Goal: Task Accomplishment & Management: Use online tool/utility

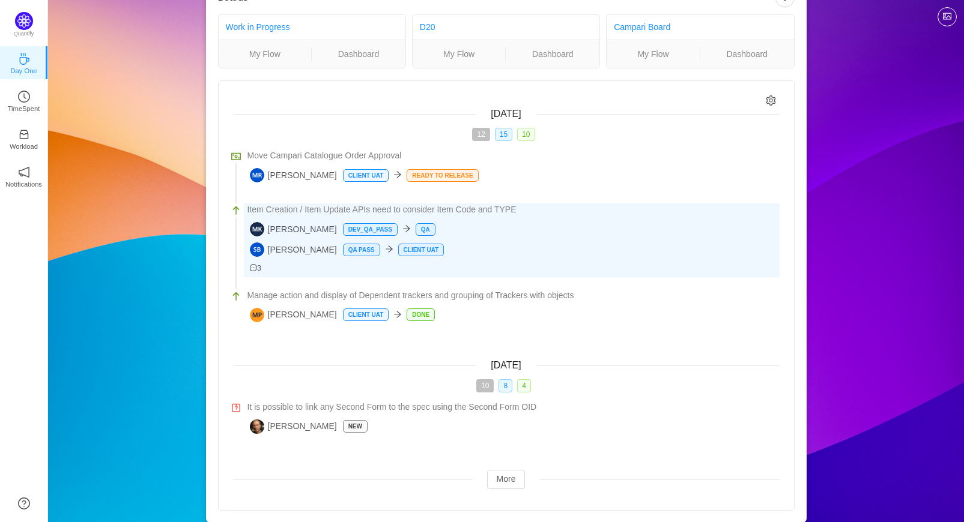
scroll to position [62, 0]
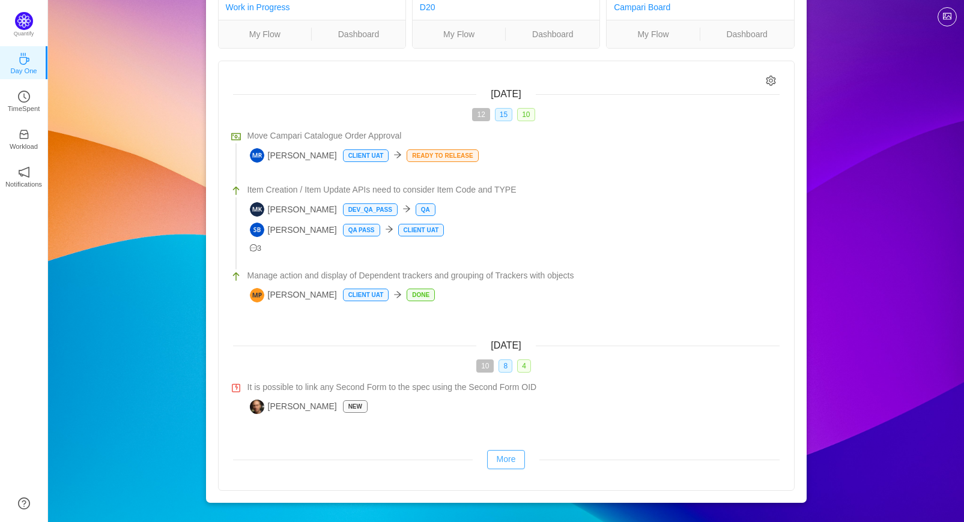
click at [505, 461] on button "More" at bounding box center [506, 459] width 38 height 19
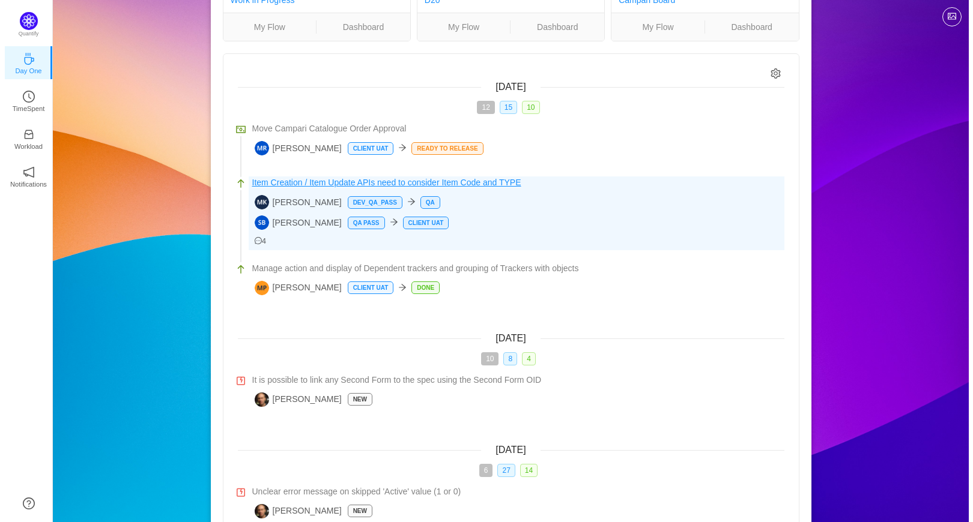
scroll to position [0, 0]
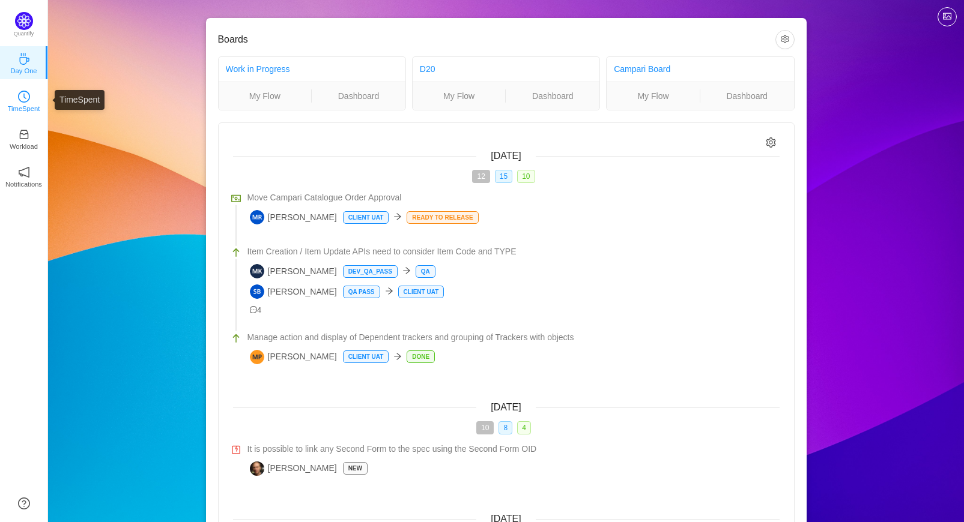
click at [25, 103] on div "TimeSpent" at bounding box center [24, 100] width 12 height 12
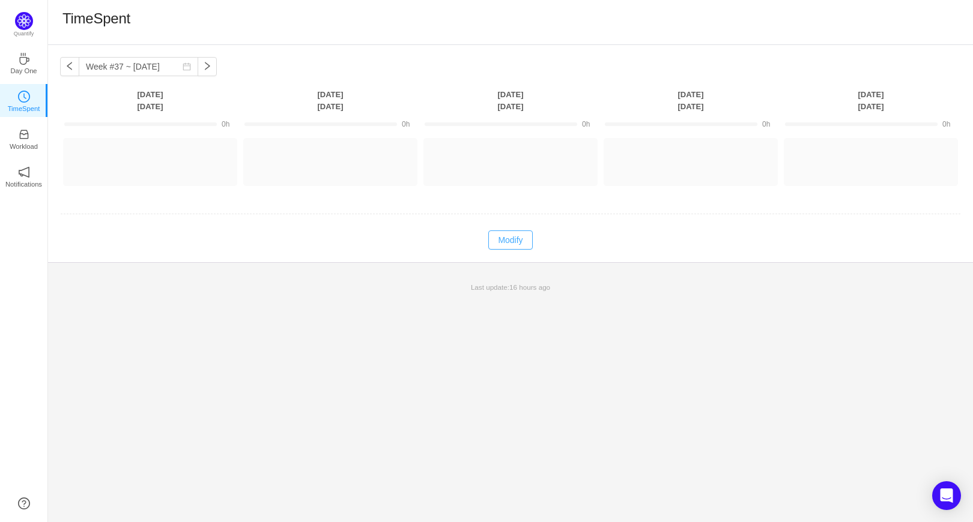
click at [507, 244] on button "Modify" at bounding box center [510, 240] width 44 height 19
click at [125, 157] on button "Log Time" at bounding box center [140, 156] width 67 height 19
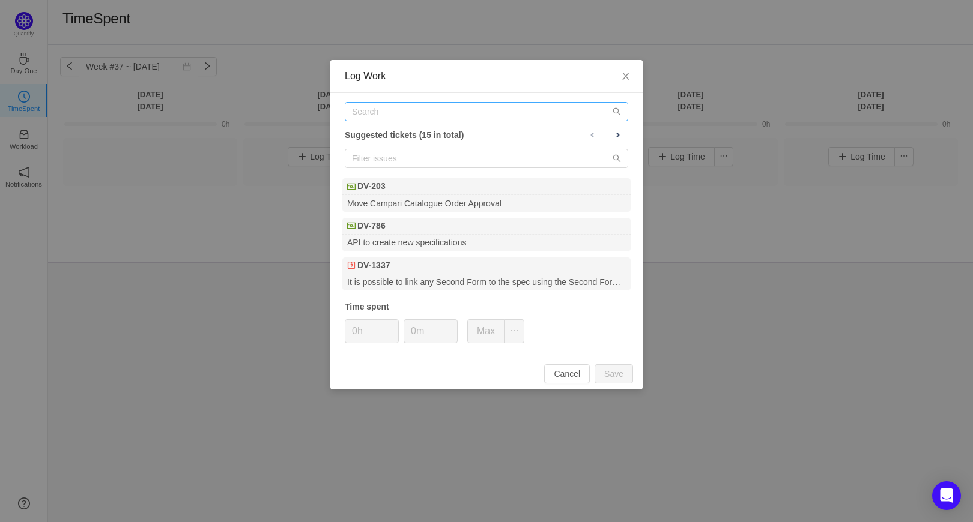
click at [360, 121] on div "Suggested tickets (15 in total) DV-203 Move Campari Catalogue Order Approval DV…" at bounding box center [486, 225] width 312 height 265
click at [360, 112] on input "text" at bounding box center [486, 111] width 283 height 19
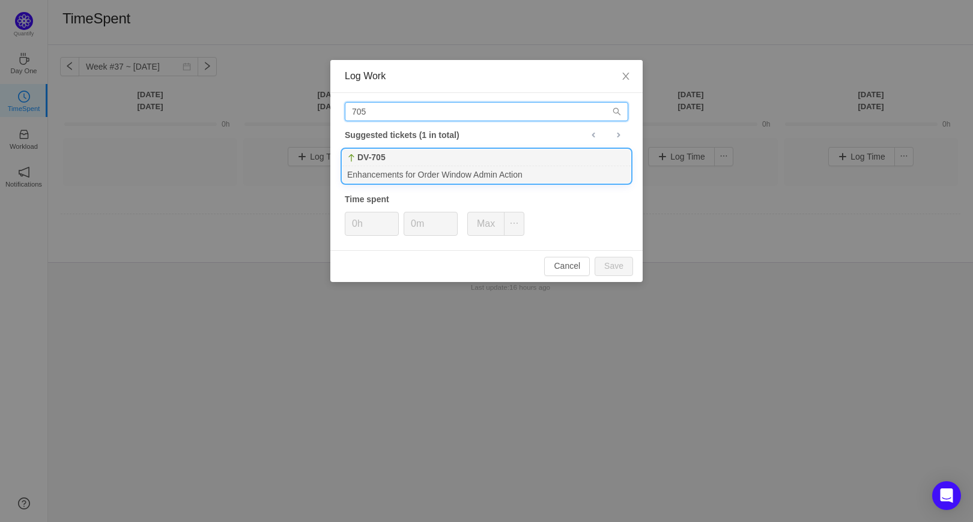
type input "705"
click at [400, 160] on div "DV-705" at bounding box center [486, 157] width 288 height 17
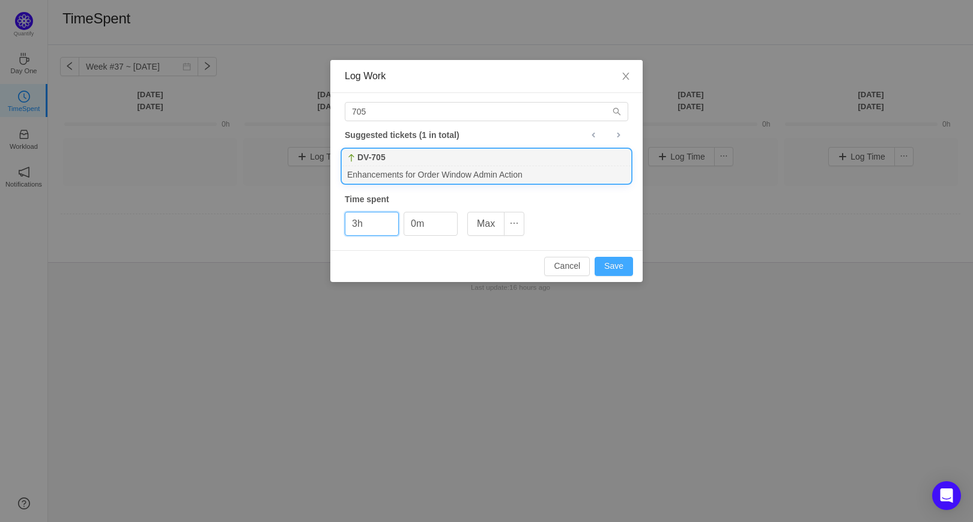
click at [617, 265] on button "Save" at bounding box center [613, 266] width 38 height 19
type input "0h"
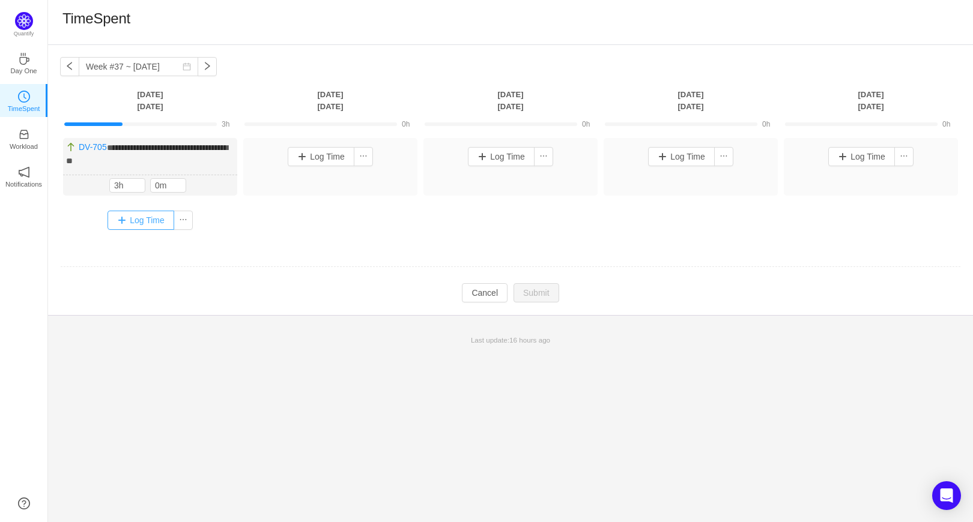
click at [128, 219] on button "Log Time" at bounding box center [140, 220] width 67 height 19
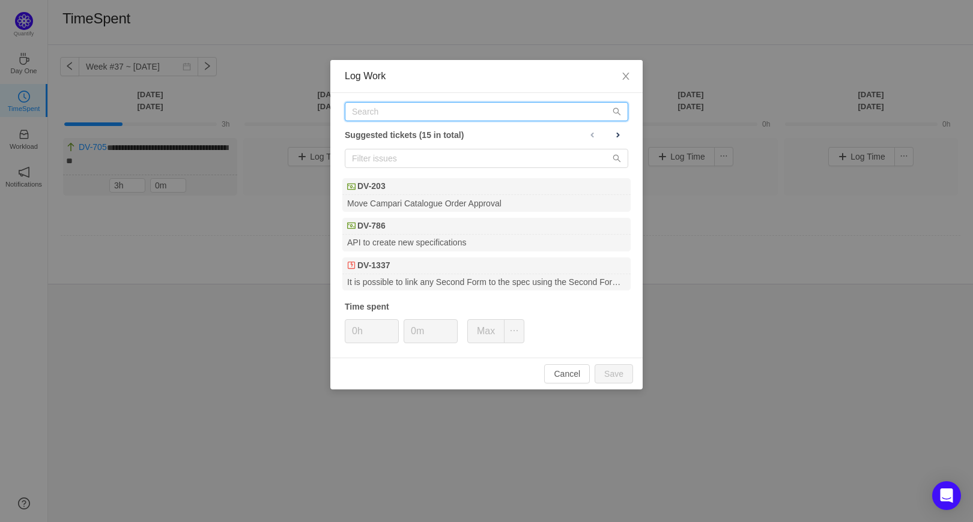
click at [360, 109] on input "text" at bounding box center [486, 111] width 283 height 19
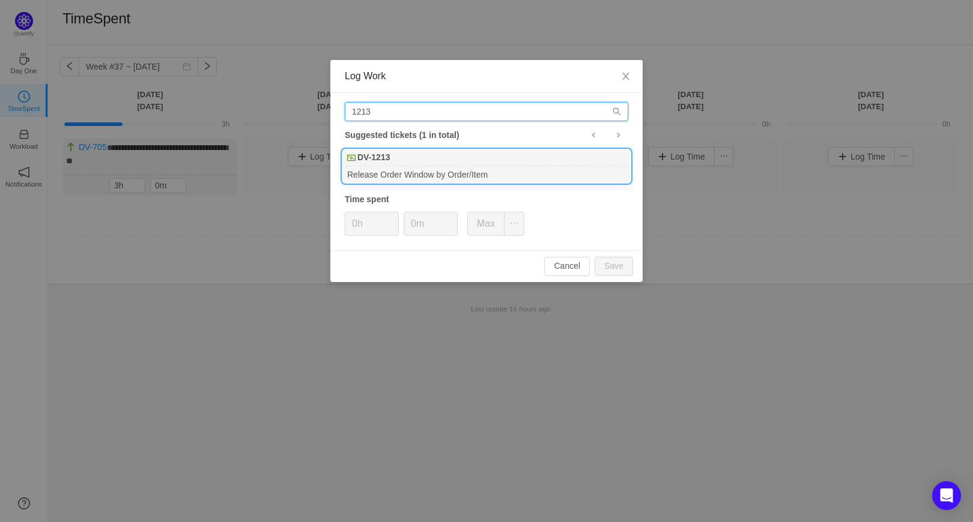
type input "1213"
click at [414, 175] on div "Release Order Window by Order/Item" at bounding box center [486, 174] width 288 height 16
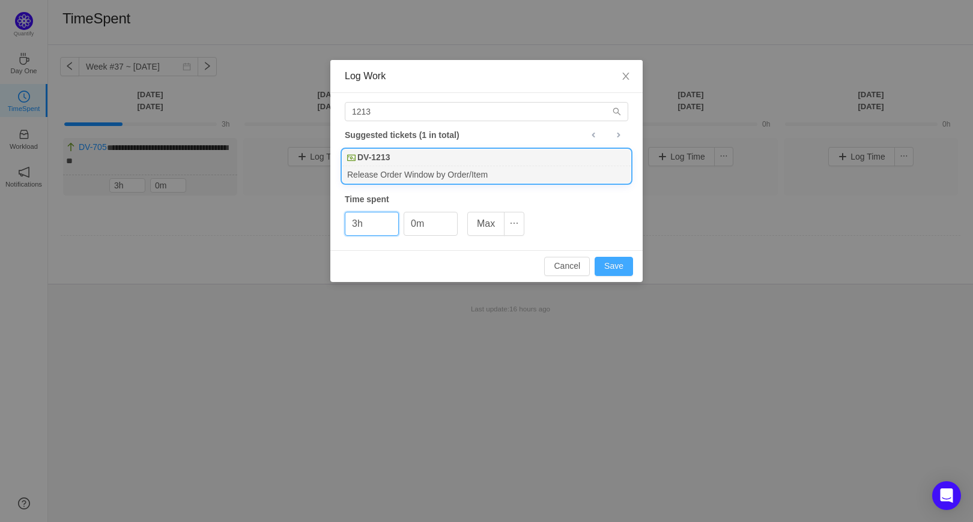
click at [610, 263] on button "Save" at bounding box center [613, 266] width 38 height 19
type input "0h"
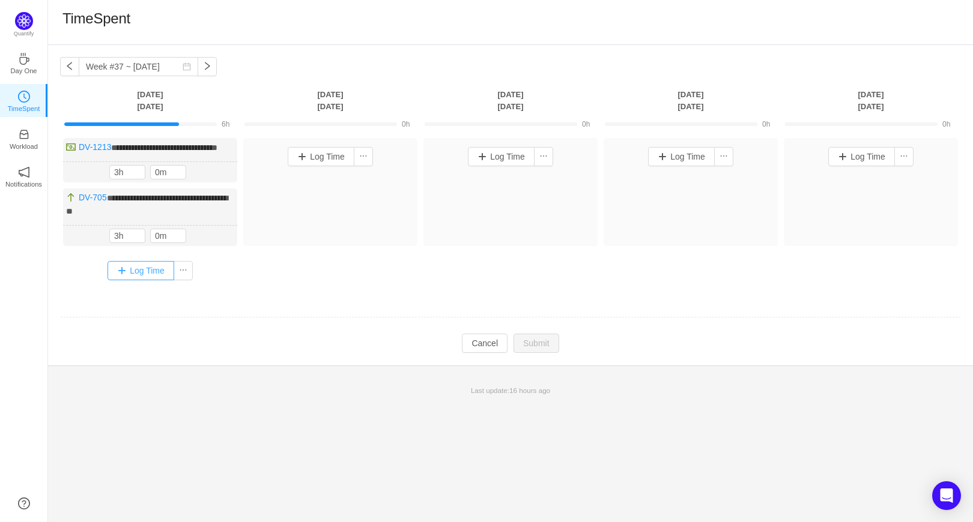
click at [125, 276] on button "Log Time" at bounding box center [140, 270] width 67 height 19
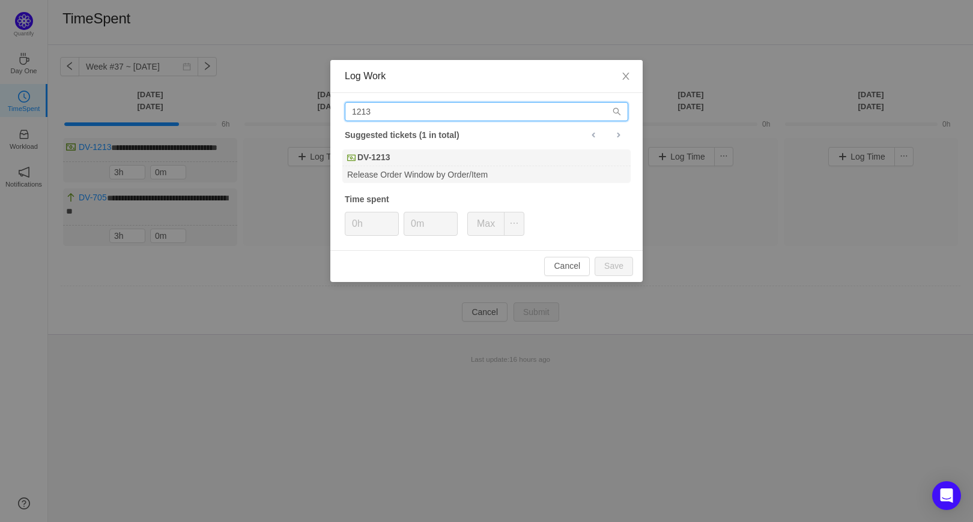
drag, startPoint x: 375, startPoint y: 112, endPoint x: 346, endPoint y: 108, distance: 29.0
click at [346, 108] on input "1213" at bounding box center [486, 111] width 283 height 19
type input "786"
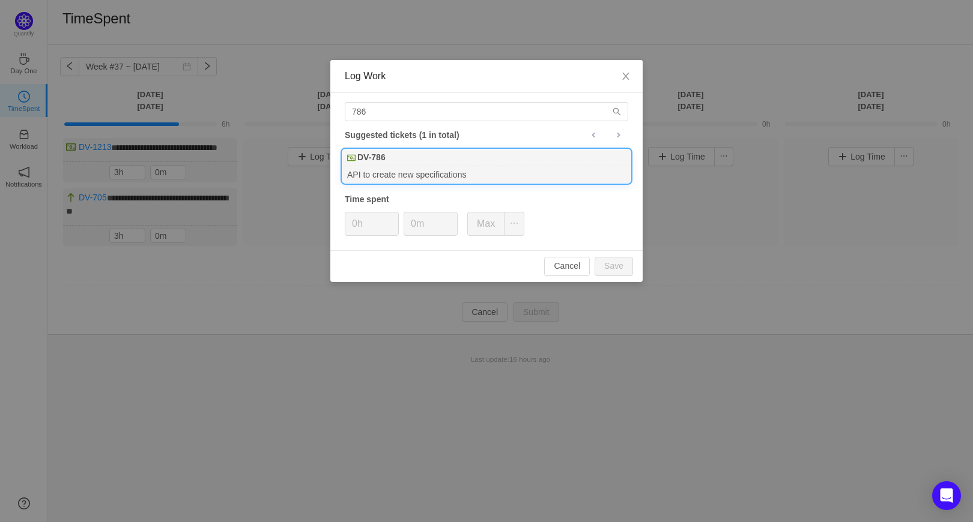
click at [411, 170] on div "API to create new specifications" at bounding box center [486, 174] width 288 height 16
click at [605, 265] on button "Save" at bounding box center [613, 266] width 38 height 19
type input "0h"
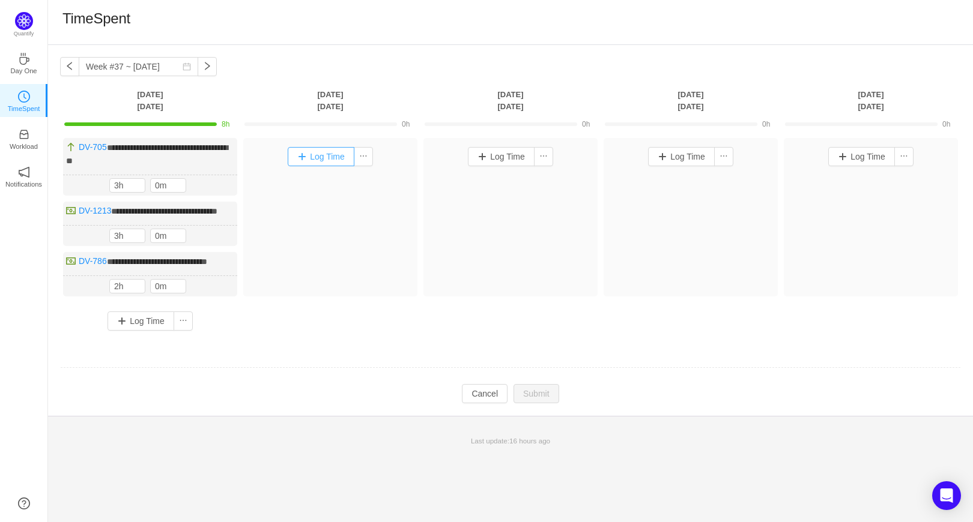
click at [304, 158] on button "Log Time" at bounding box center [321, 156] width 67 height 19
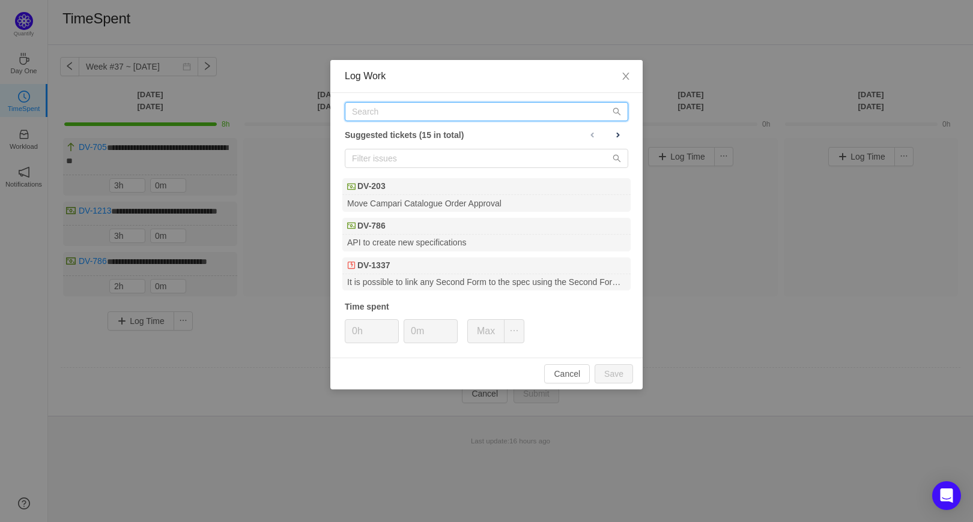
click at [400, 113] on input "text" at bounding box center [486, 111] width 283 height 19
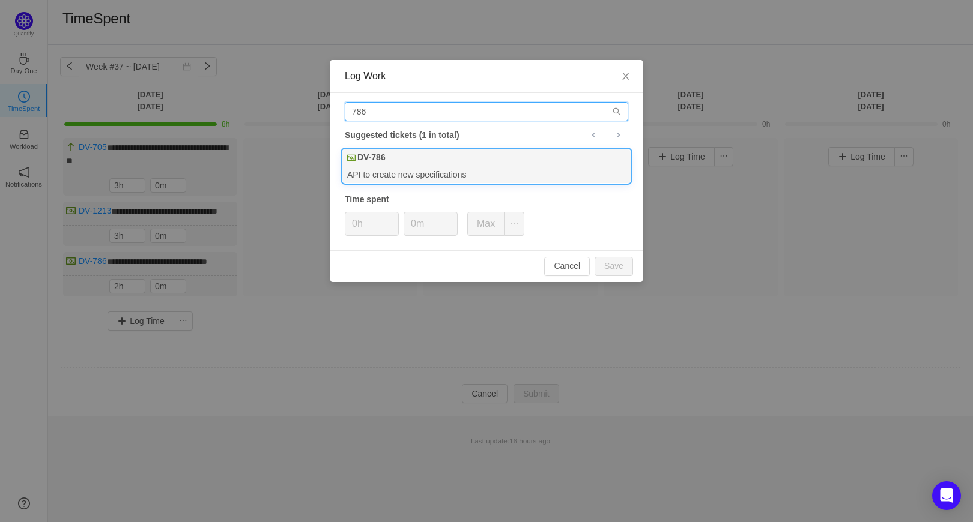
type input "786"
click at [385, 162] on b "DV-786" at bounding box center [371, 157] width 28 height 13
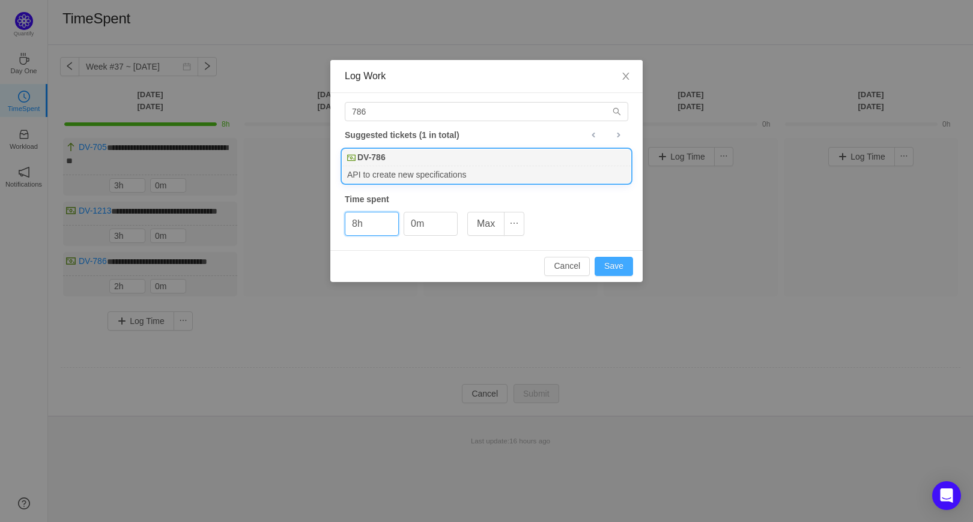
click at [617, 266] on button "Save" at bounding box center [613, 266] width 38 height 19
type input "0h"
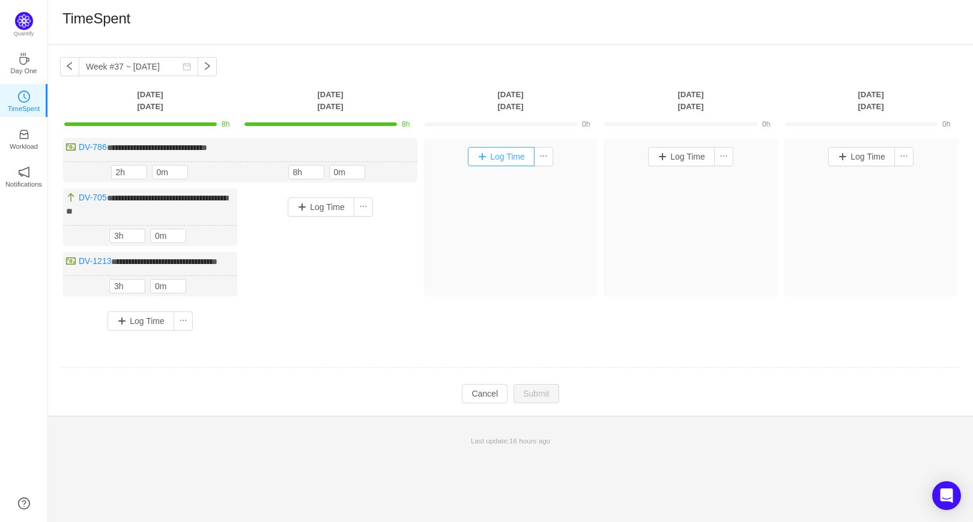
click at [479, 158] on button "Log Time" at bounding box center [501, 156] width 67 height 19
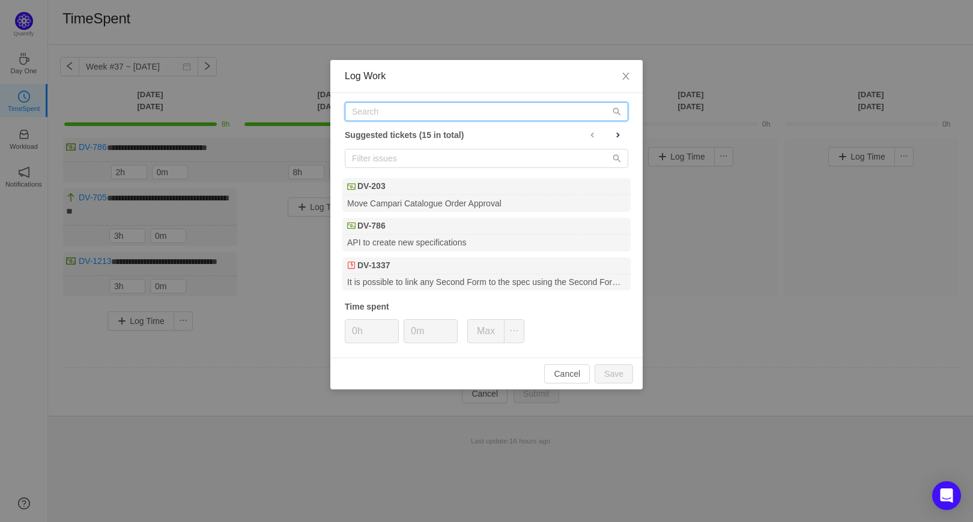
click at [415, 112] on input "text" at bounding box center [486, 111] width 283 height 19
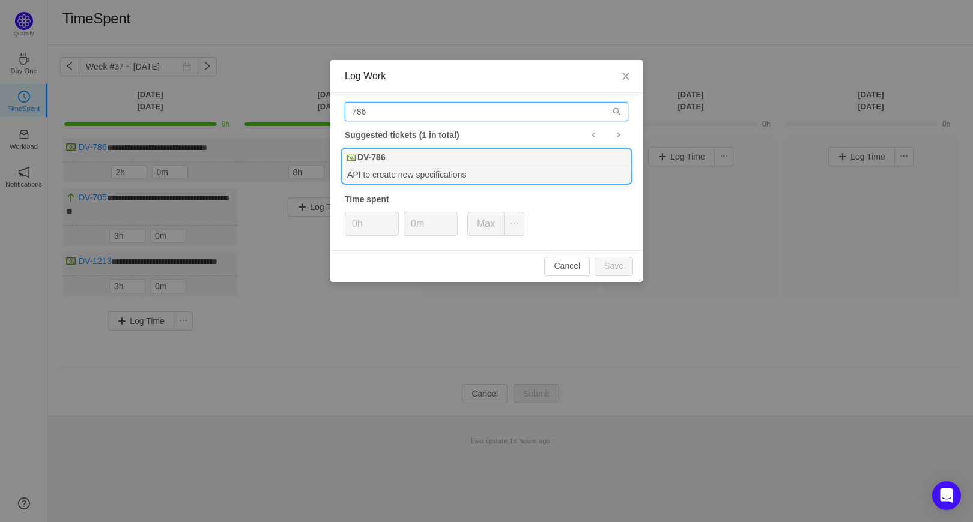
type input "786"
click at [418, 166] on div "DV-786" at bounding box center [486, 157] width 288 height 17
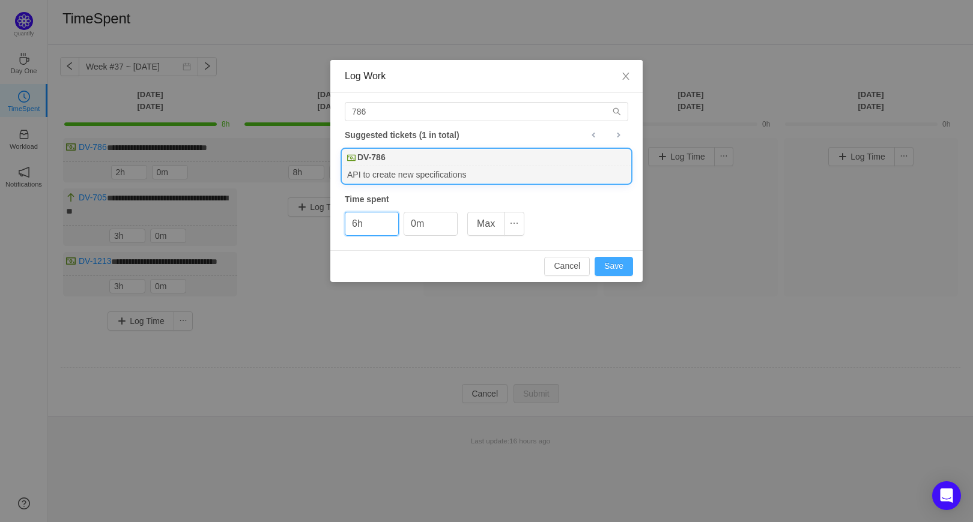
click at [605, 262] on button "Save" at bounding box center [613, 266] width 38 height 19
type input "0h"
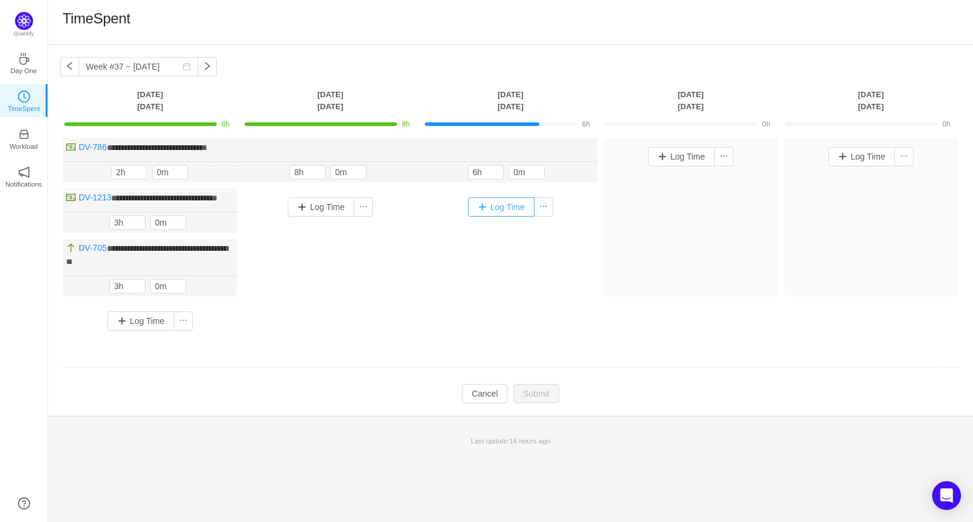
click at [491, 207] on button "Log Time" at bounding box center [501, 207] width 67 height 19
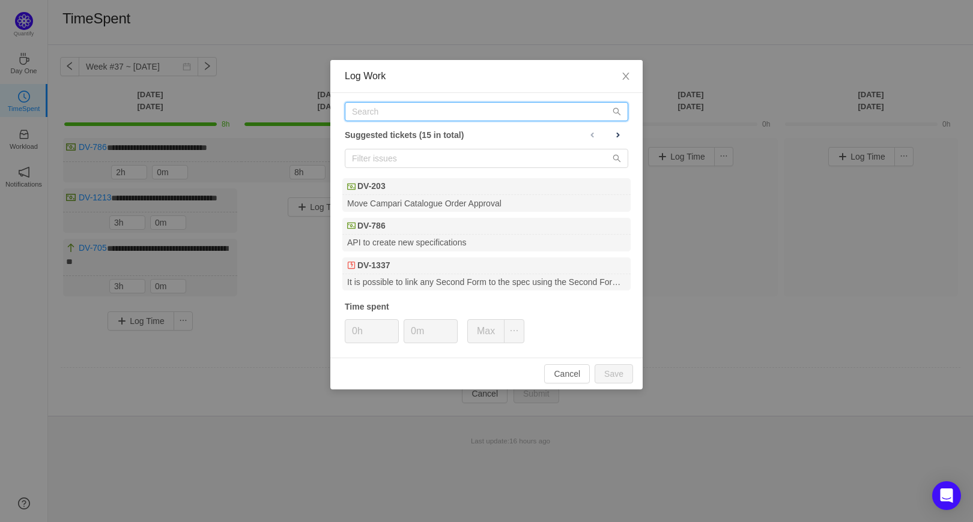
click at [372, 112] on input "text" at bounding box center [486, 111] width 283 height 19
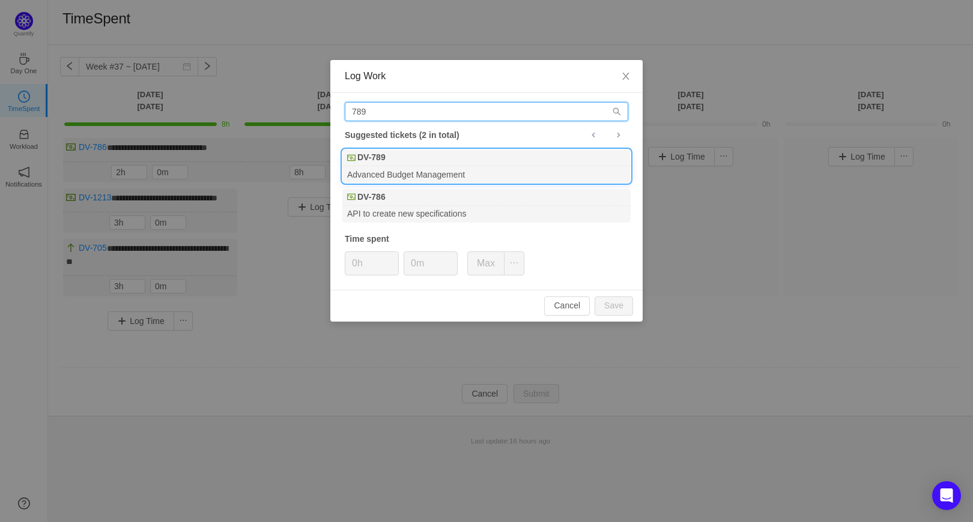
type input "789"
click at [381, 163] on b "DV-789" at bounding box center [371, 157] width 28 height 13
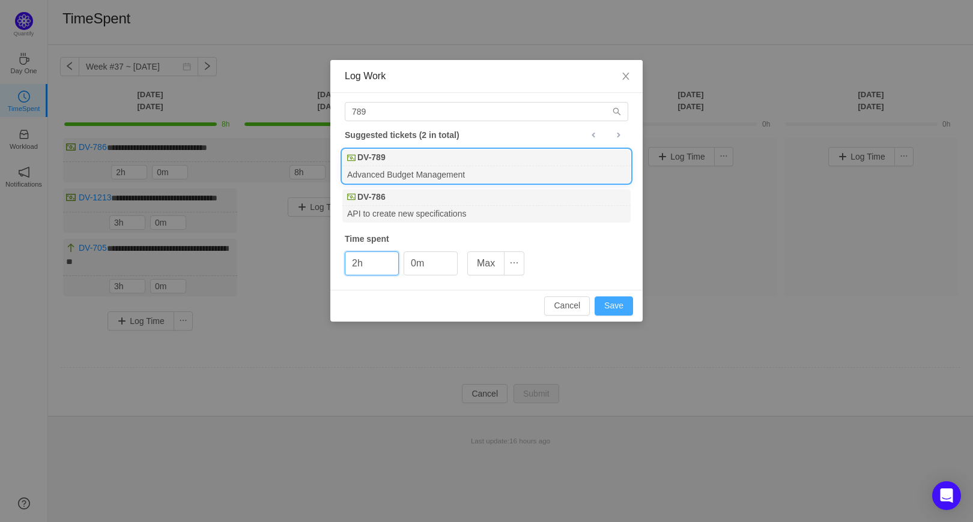
click at [615, 306] on button "Save" at bounding box center [613, 306] width 38 height 19
type input "0h"
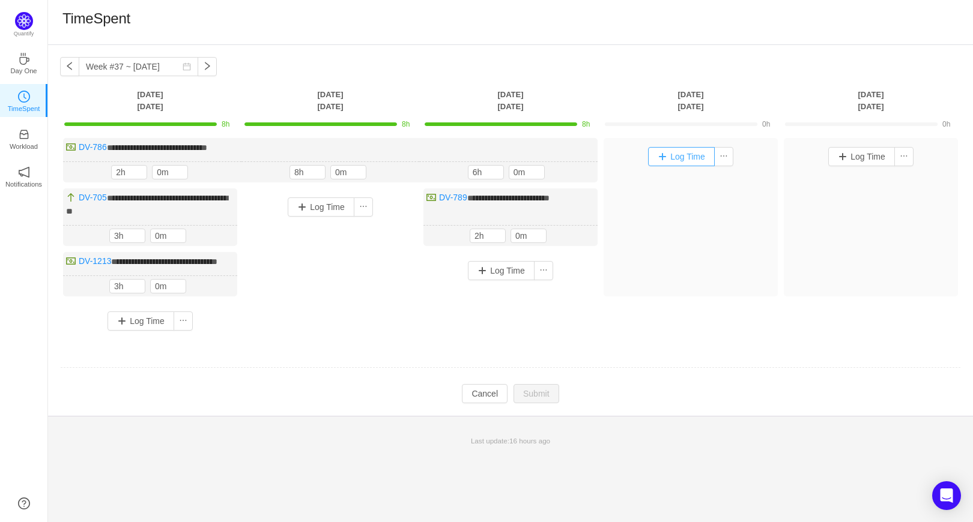
click at [662, 157] on button "Log Time" at bounding box center [681, 156] width 67 height 19
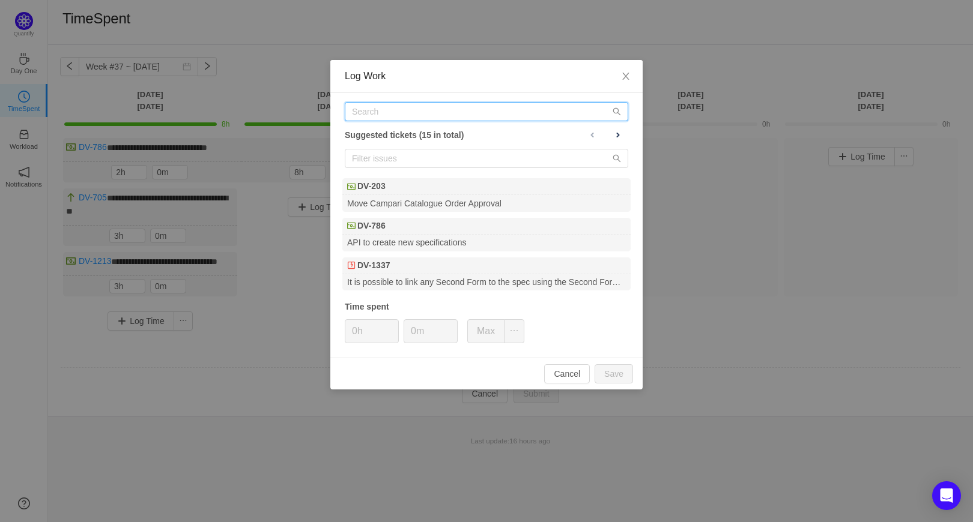
click at [427, 112] on input "text" at bounding box center [486, 111] width 283 height 19
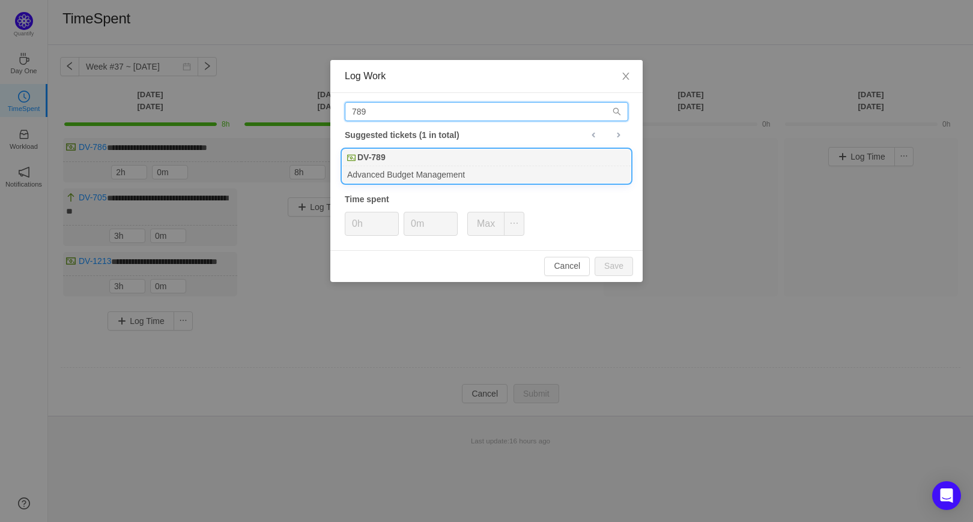
type input "789"
click at [414, 161] on div "DV-789" at bounding box center [486, 157] width 288 height 17
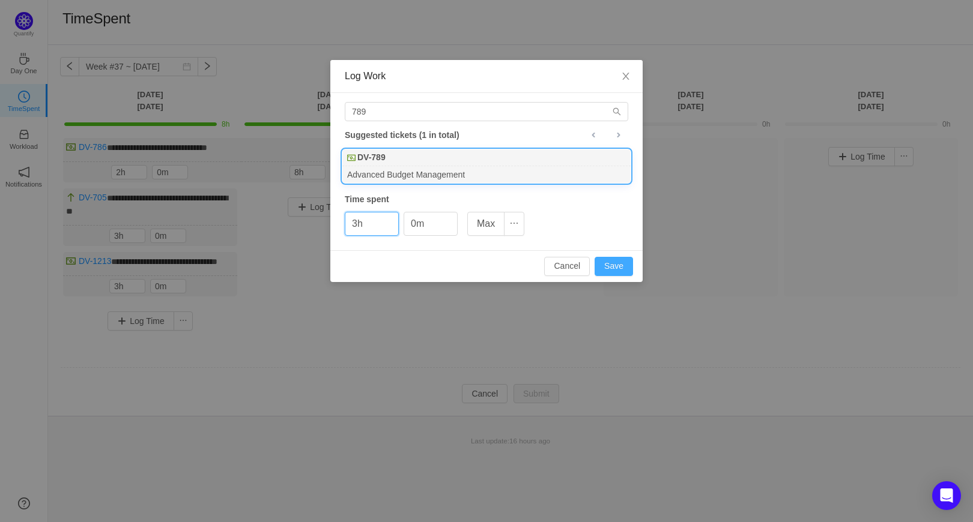
drag, startPoint x: 614, startPoint y: 267, endPoint x: 605, endPoint y: 255, distance: 14.7
click at [615, 267] on button "Save" at bounding box center [613, 266] width 38 height 19
type input "0h"
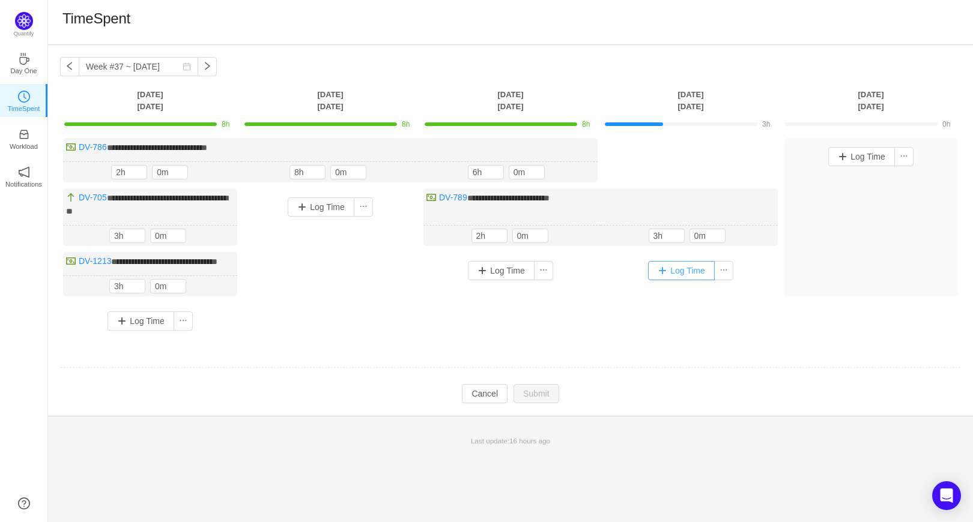
click at [658, 272] on button "Log Time" at bounding box center [681, 270] width 67 height 19
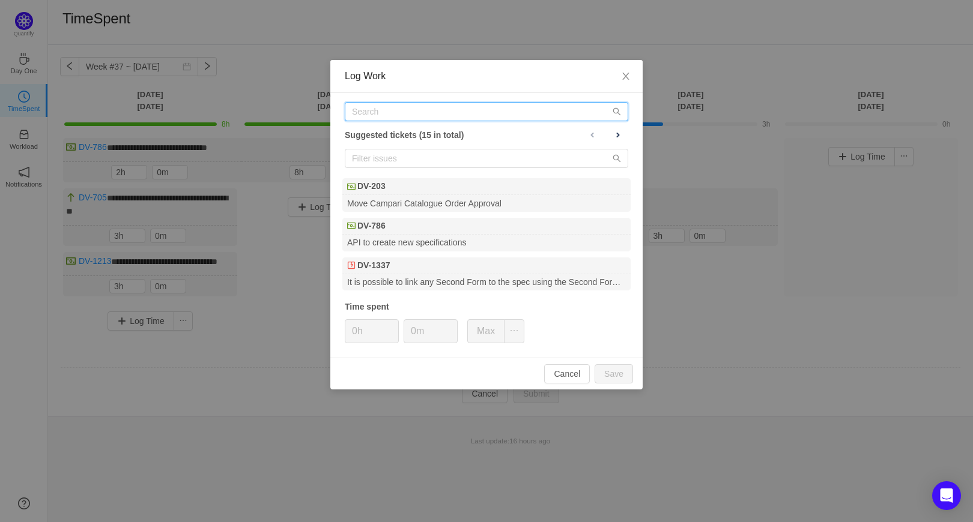
click at [430, 115] on input "text" at bounding box center [486, 111] width 283 height 19
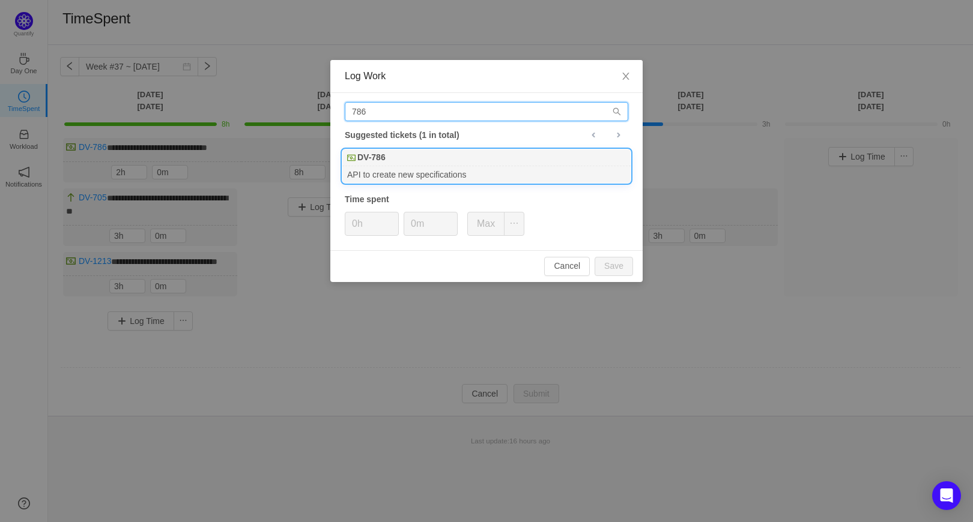
type input "786"
click at [438, 167] on div "API to create new specifications" at bounding box center [486, 174] width 288 height 16
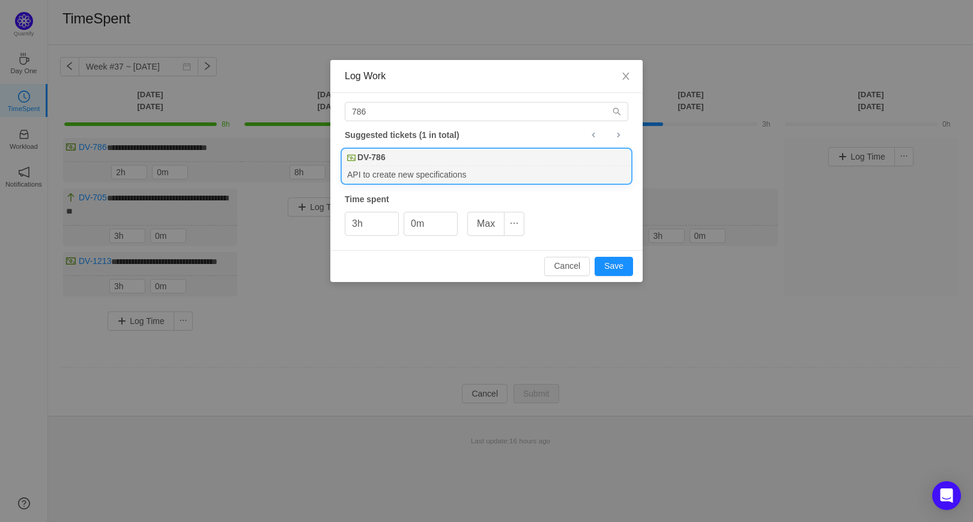
click at [620, 253] on div "Cancel Save" at bounding box center [486, 266] width 312 height 32
click at [614, 266] on button "Save" at bounding box center [613, 266] width 38 height 19
type input "0h"
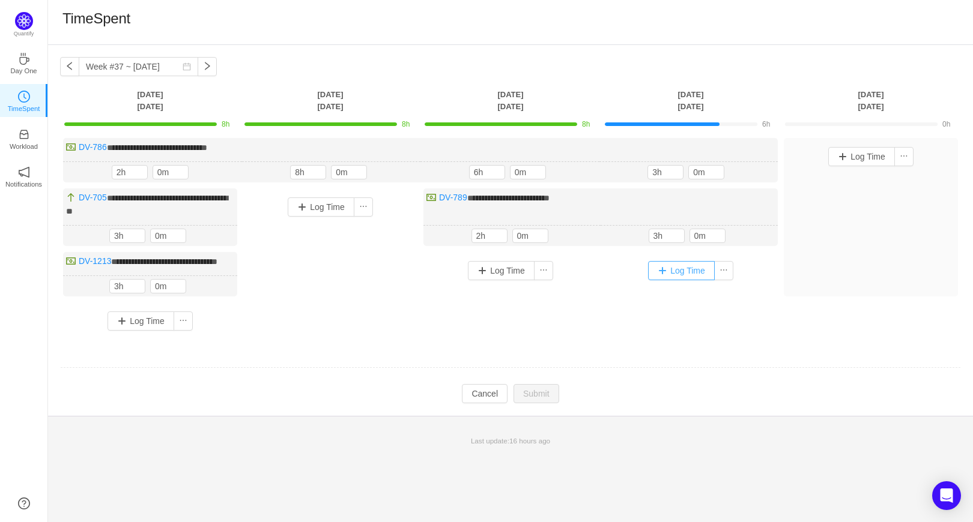
click at [655, 270] on button "Log Time" at bounding box center [681, 270] width 67 height 19
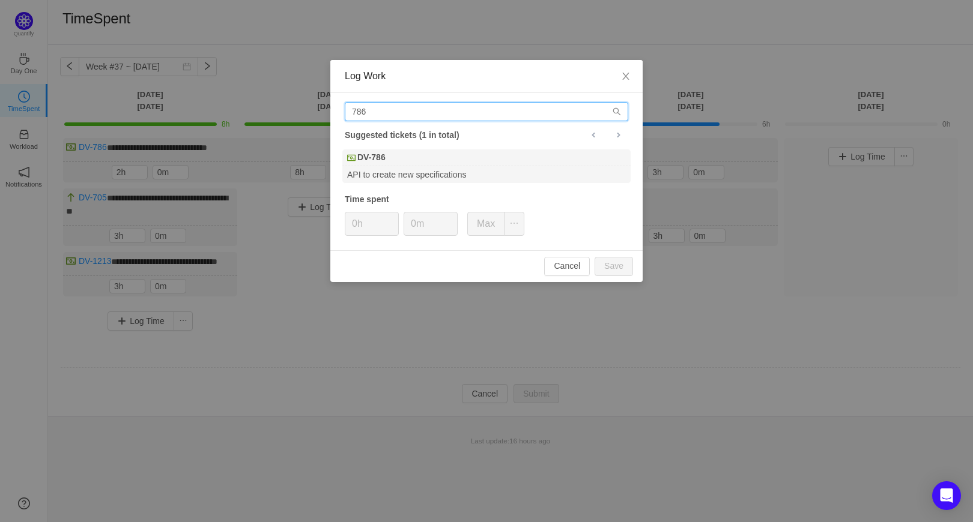
drag, startPoint x: 403, startPoint y: 114, endPoint x: 324, endPoint y: 109, distance: 79.4
click at [324, 109] on div "Log Work 786 Suggested tickets (1 in total) DV-786 API to create new specificat…" at bounding box center [486, 261] width 973 height 522
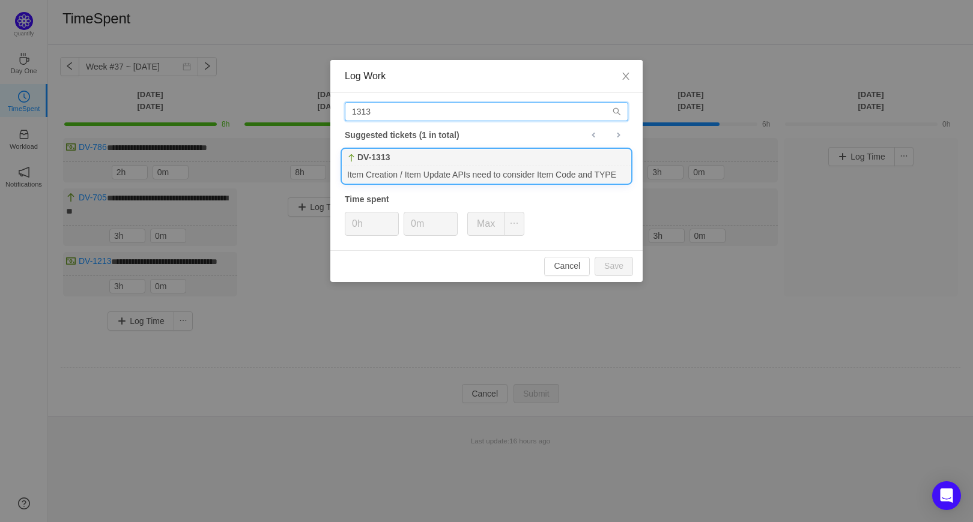
type input "1313"
click at [399, 163] on div "DV-1313" at bounding box center [486, 157] width 288 height 17
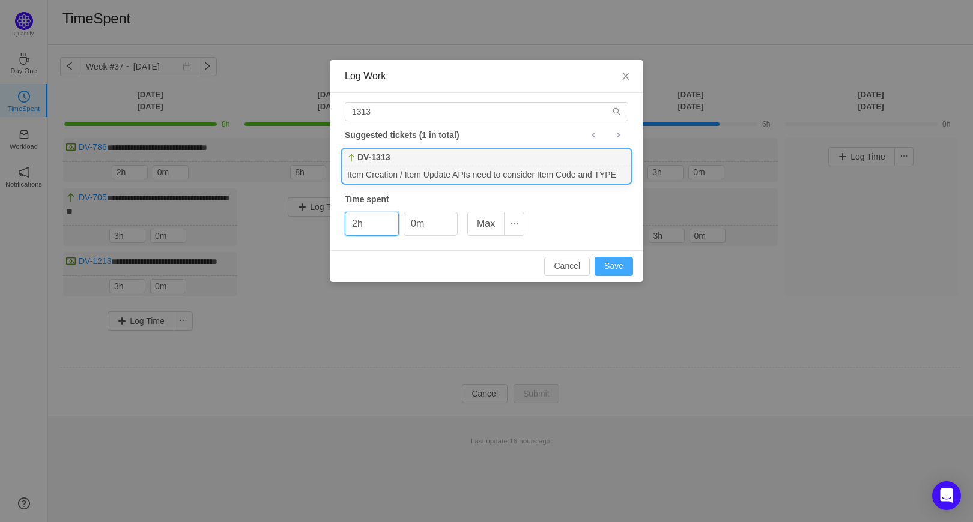
click at [611, 274] on button "Save" at bounding box center [613, 266] width 38 height 19
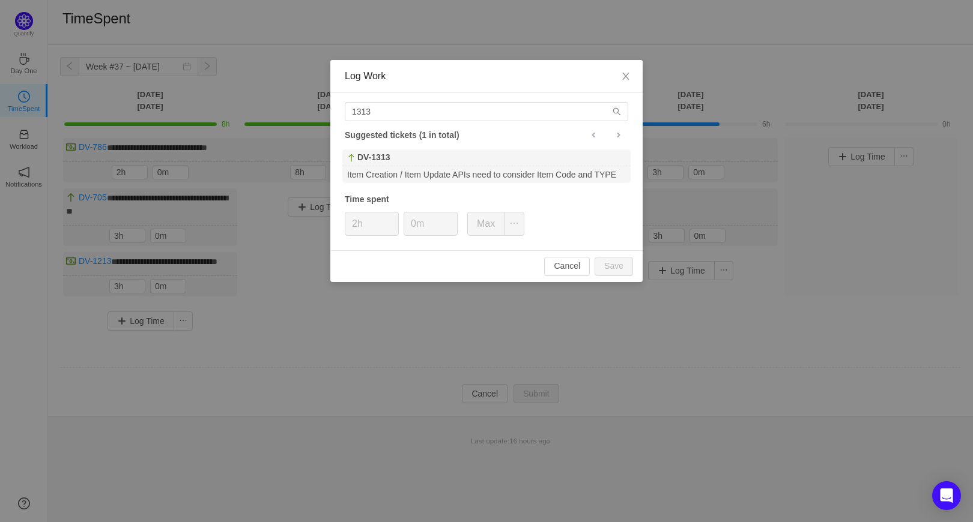
type input "0h"
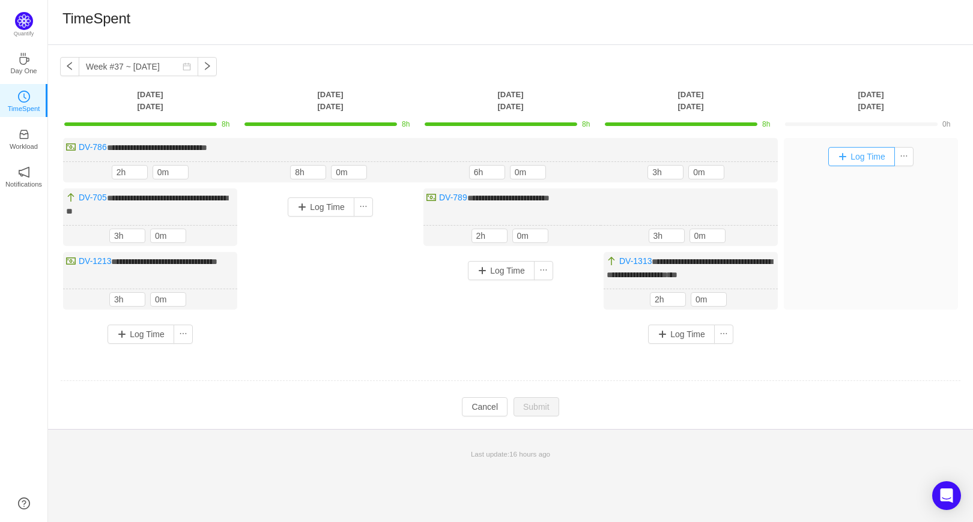
click at [845, 158] on button "Log Time" at bounding box center [861, 156] width 67 height 19
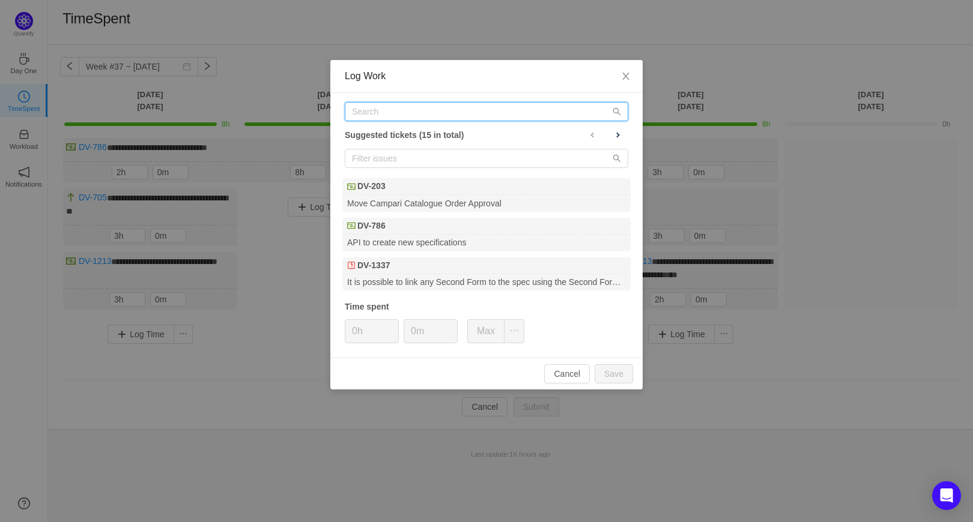
drag, startPoint x: 420, startPoint y: 103, endPoint x: 416, endPoint y: 108, distance: 6.5
click at [419, 105] on input "text" at bounding box center [486, 111] width 283 height 19
drag, startPoint x: 429, startPoint y: 112, endPoint x: 348, endPoint y: 109, distance: 81.1
click at [348, 109] on input "3" at bounding box center [486, 111] width 283 height 19
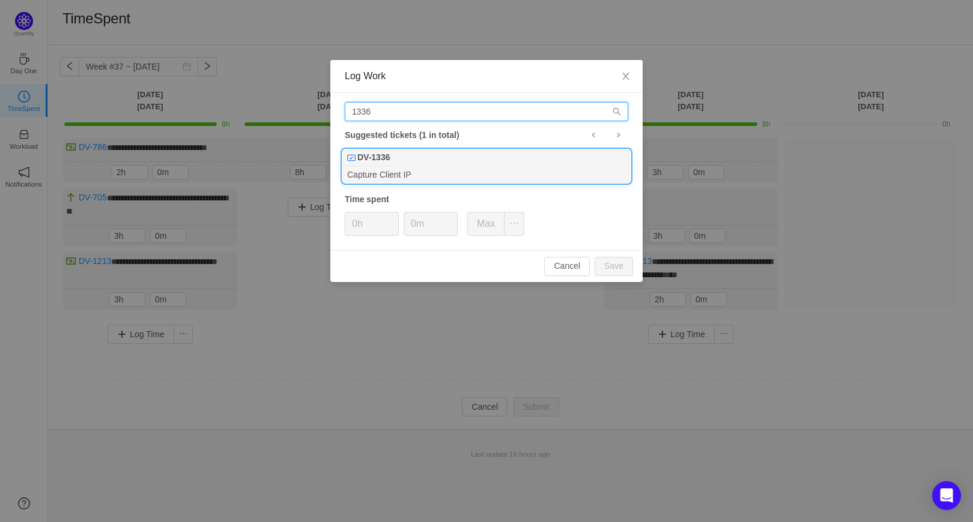
type input "1336"
click at [407, 162] on div "DV-1336" at bounding box center [486, 157] width 288 height 17
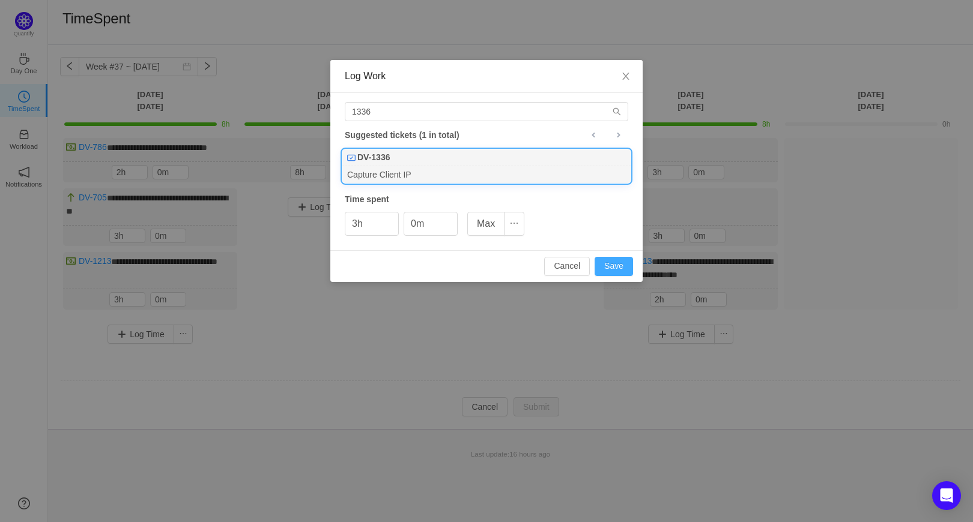
click at [619, 270] on button "Save" at bounding box center [613, 266] width 38 height 19
type input "0h"
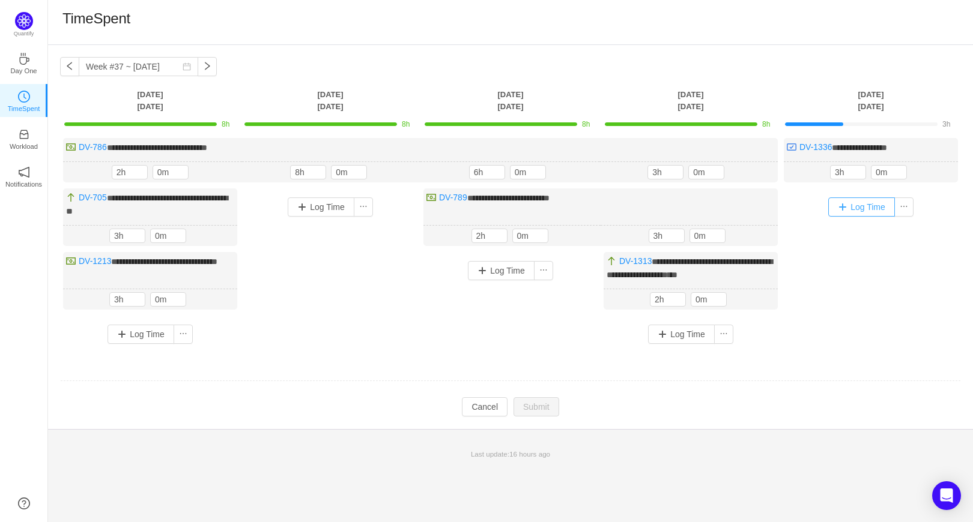
click at [842, 216] on button "Log Time" at bounding box center [861, 207] width 67 height 19
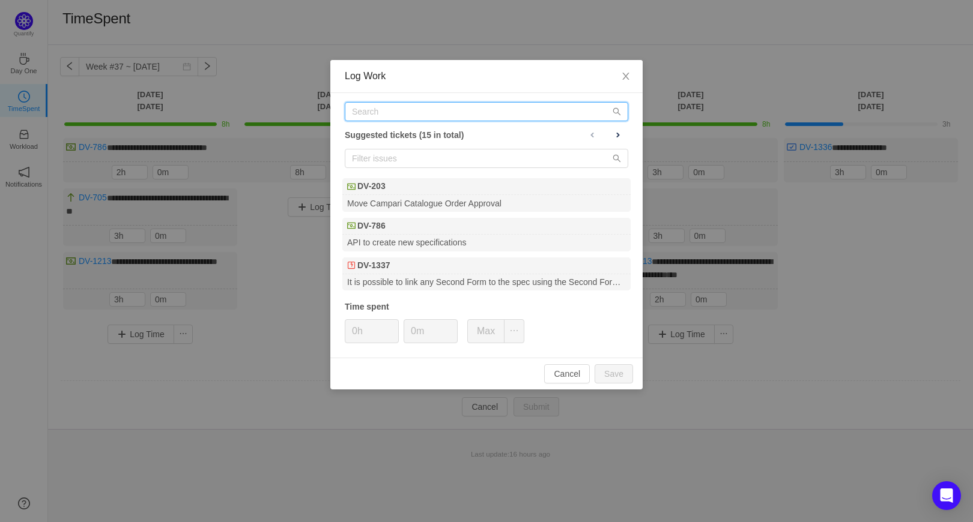
click at [498, 104] on input "text" at bounding box center [486, 111] width 283 height 19
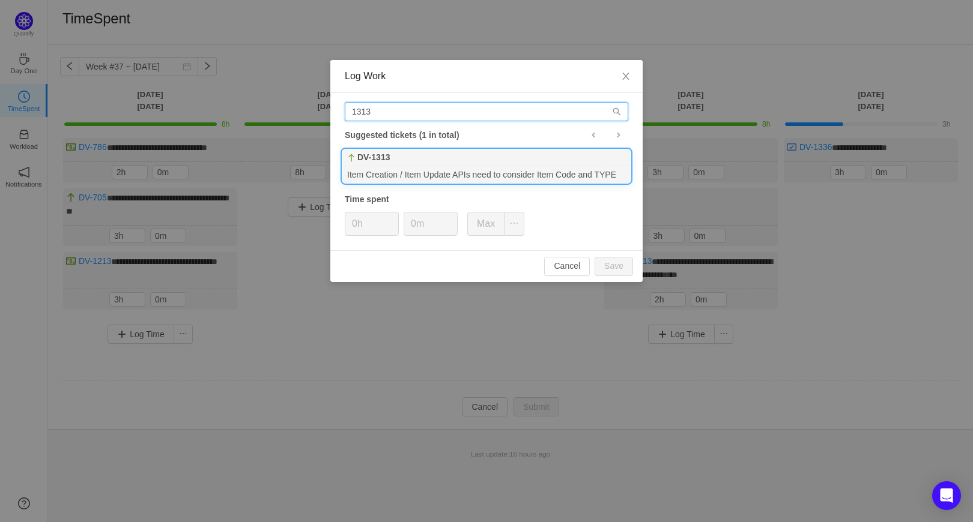
type input "1313"
click at [475, 170] on div "Item Creation / Item Update APIs need to consider Item Code and TYPE" at bounding box center [486, 174] width 288 height 16
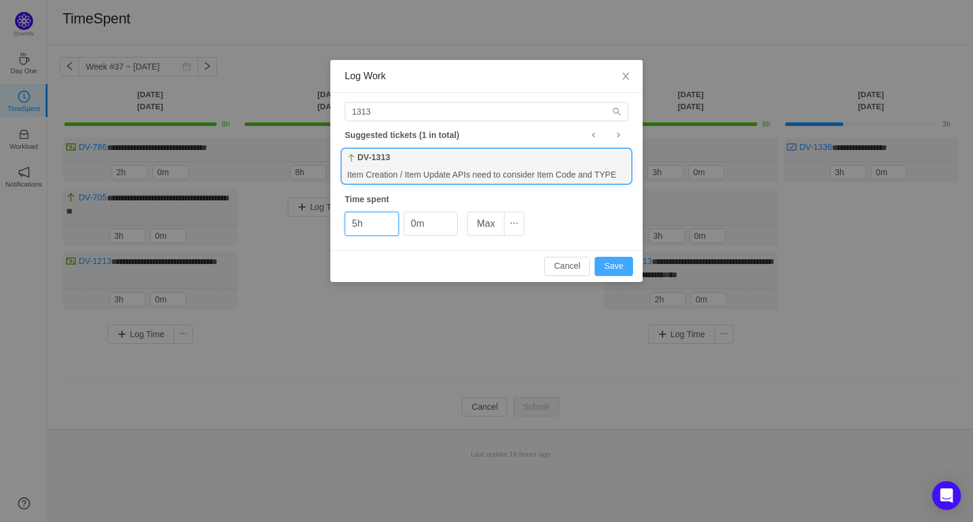
click at [618, 263] on button "Save" at bounding box center [613, 266] width 38 height 19
type input "0h"
